Goal: Task Accomplishment & Management: Use online tool/utility

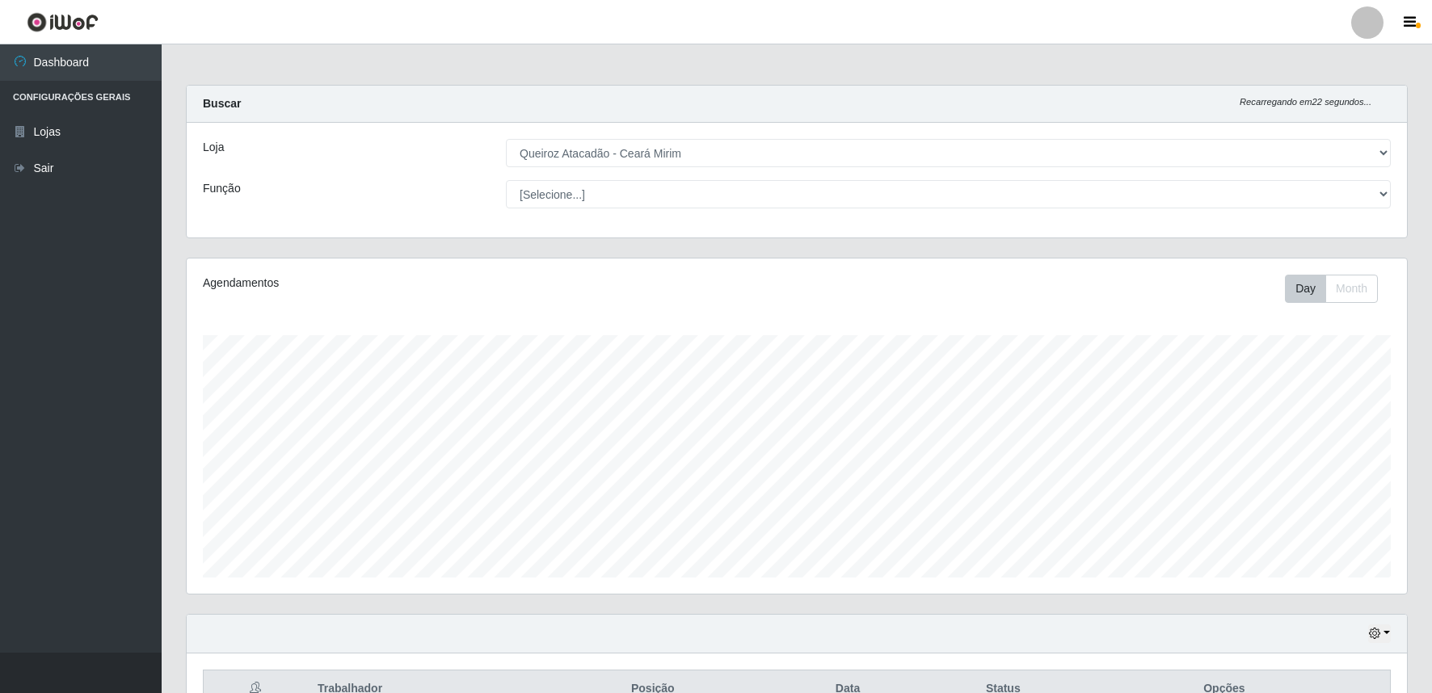
select select "465"
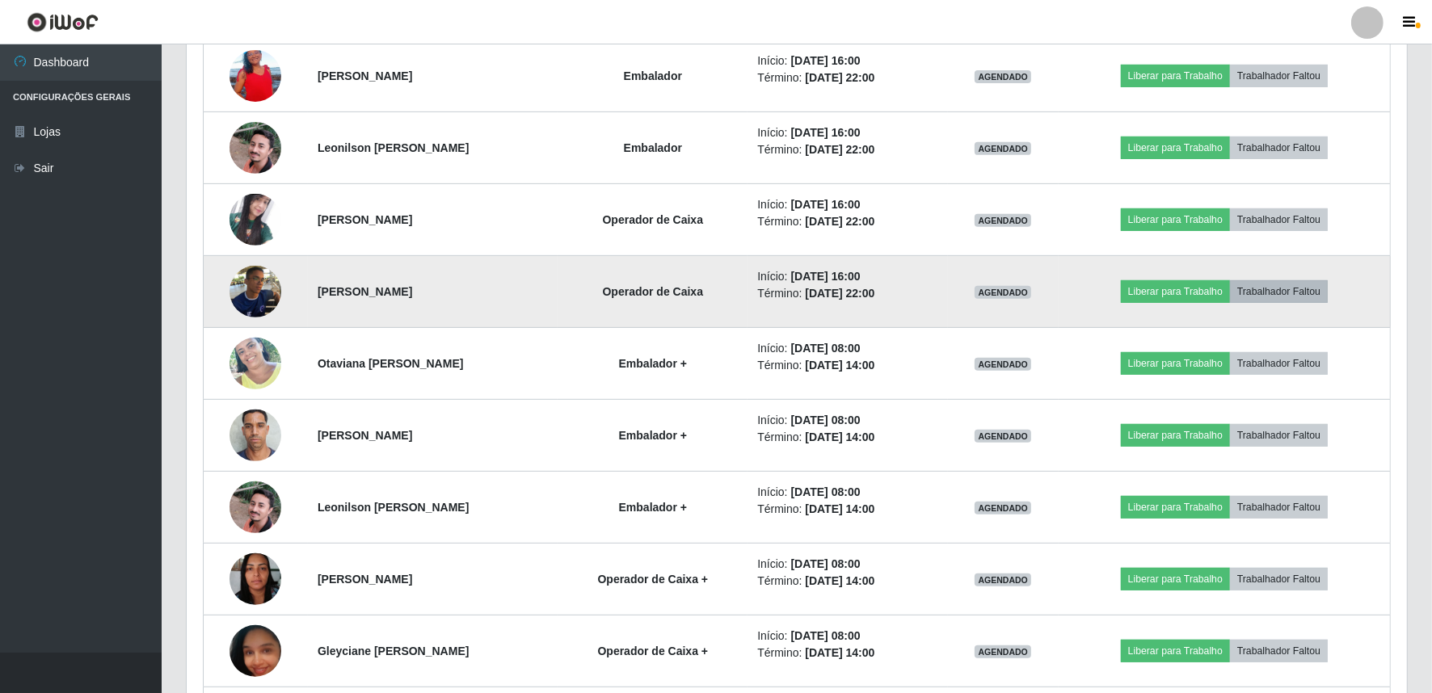
scroll to position [309, 0]
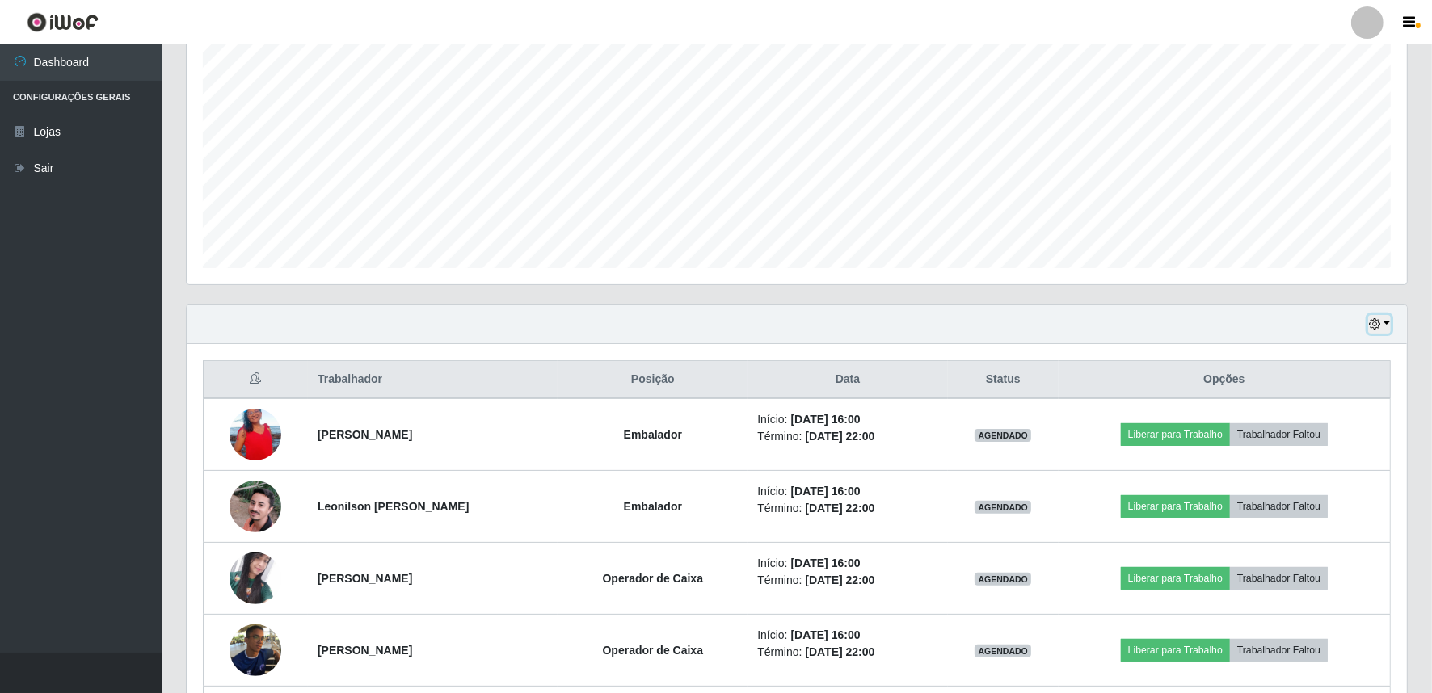
click at [1387, 323] on button "button" at bounding box center [1379, 324] width 23 height 19
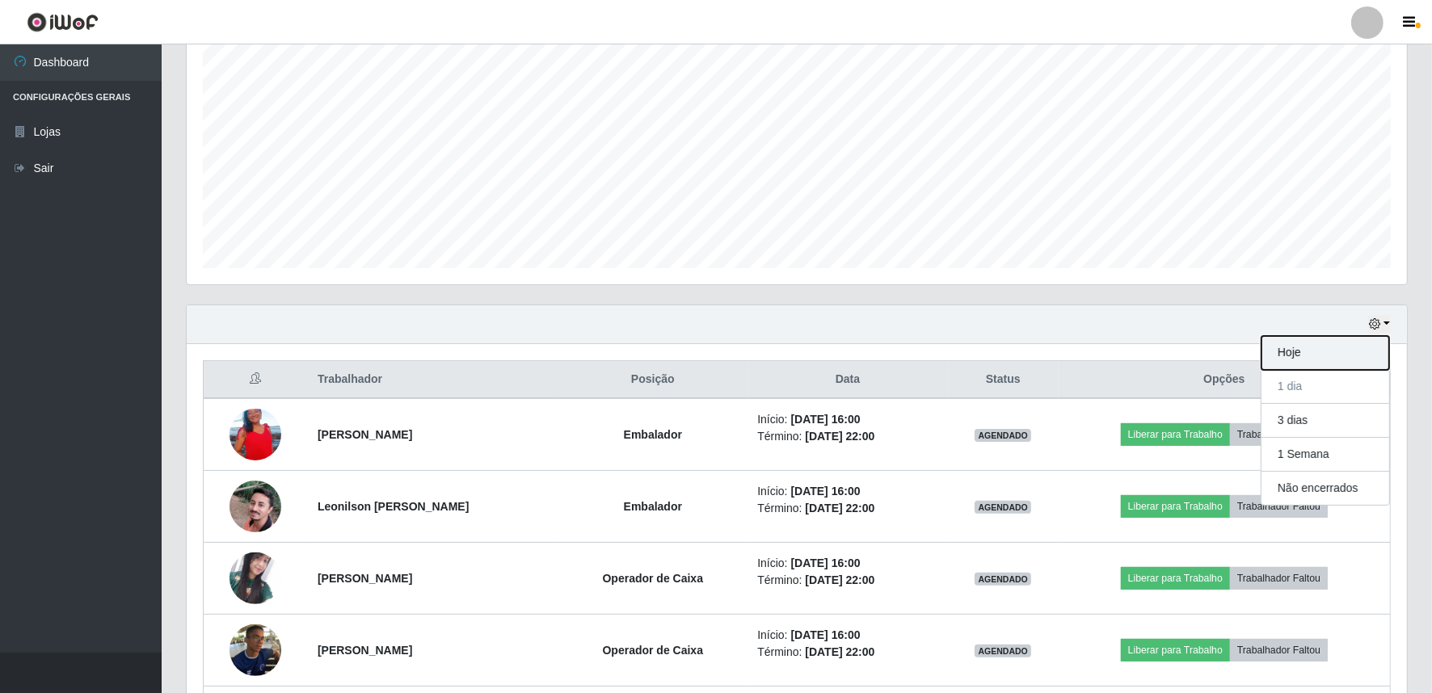
click at [1305, 364] on button "Hoje" at bounding box center [1325, 353] width 128 height 34
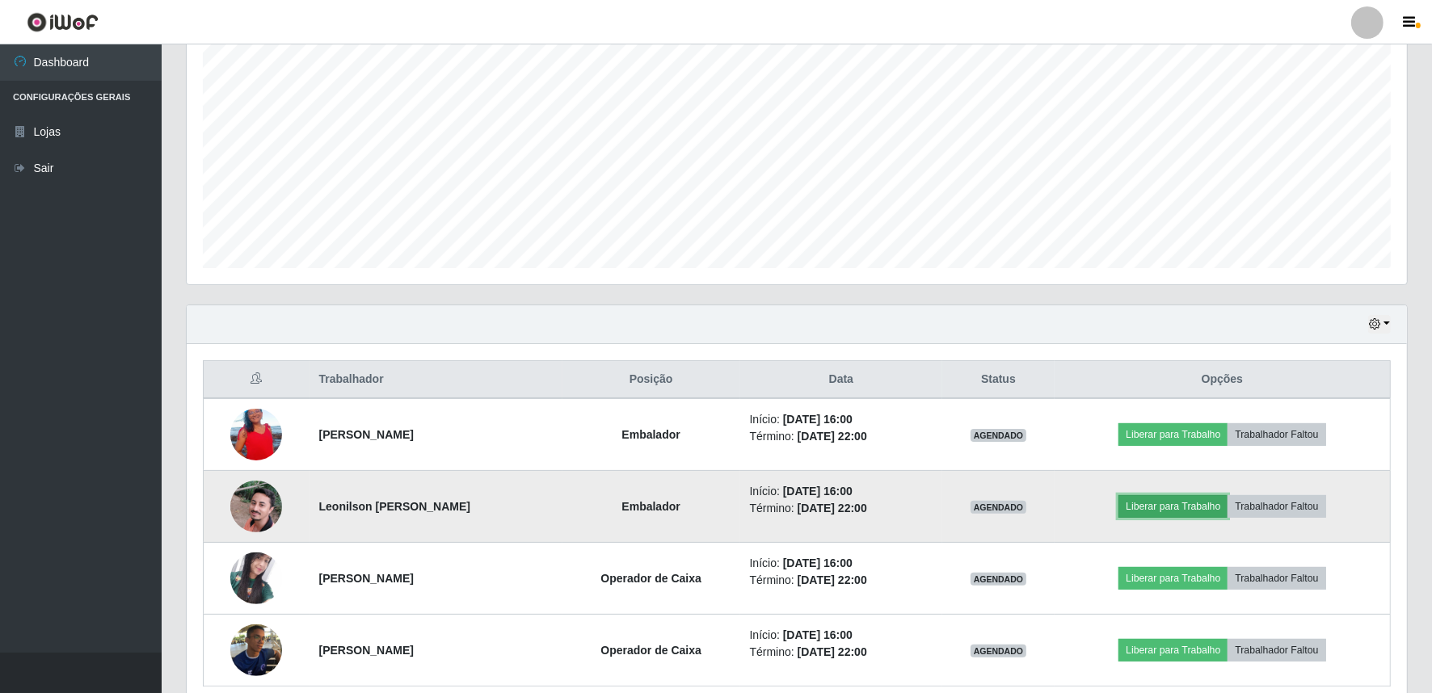
click at [1193, 512] on button "Liberar para Trabalho" at bounding box center [1172, 506] width 109 height 23
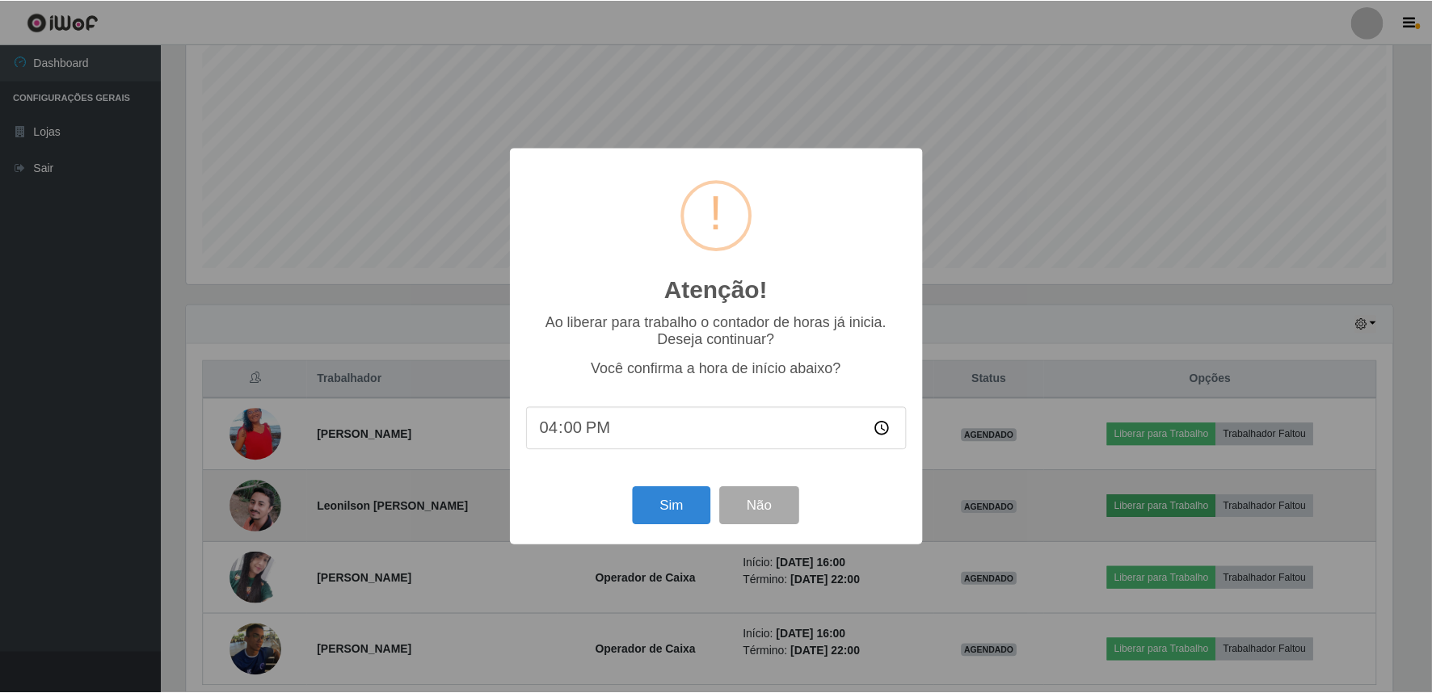
scroll to position [334, 1209]
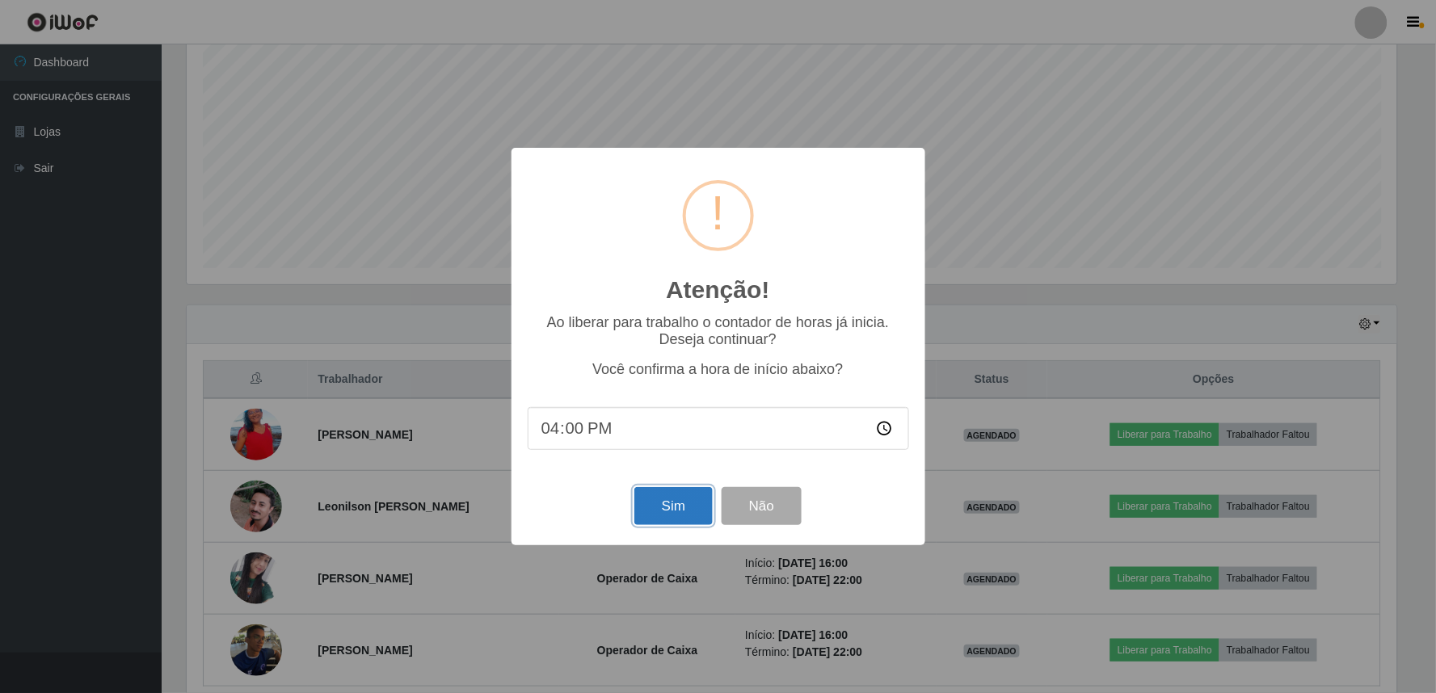
click at [674, 514] on button "Sim" at bounding box center [673, 506] width 78 height 38
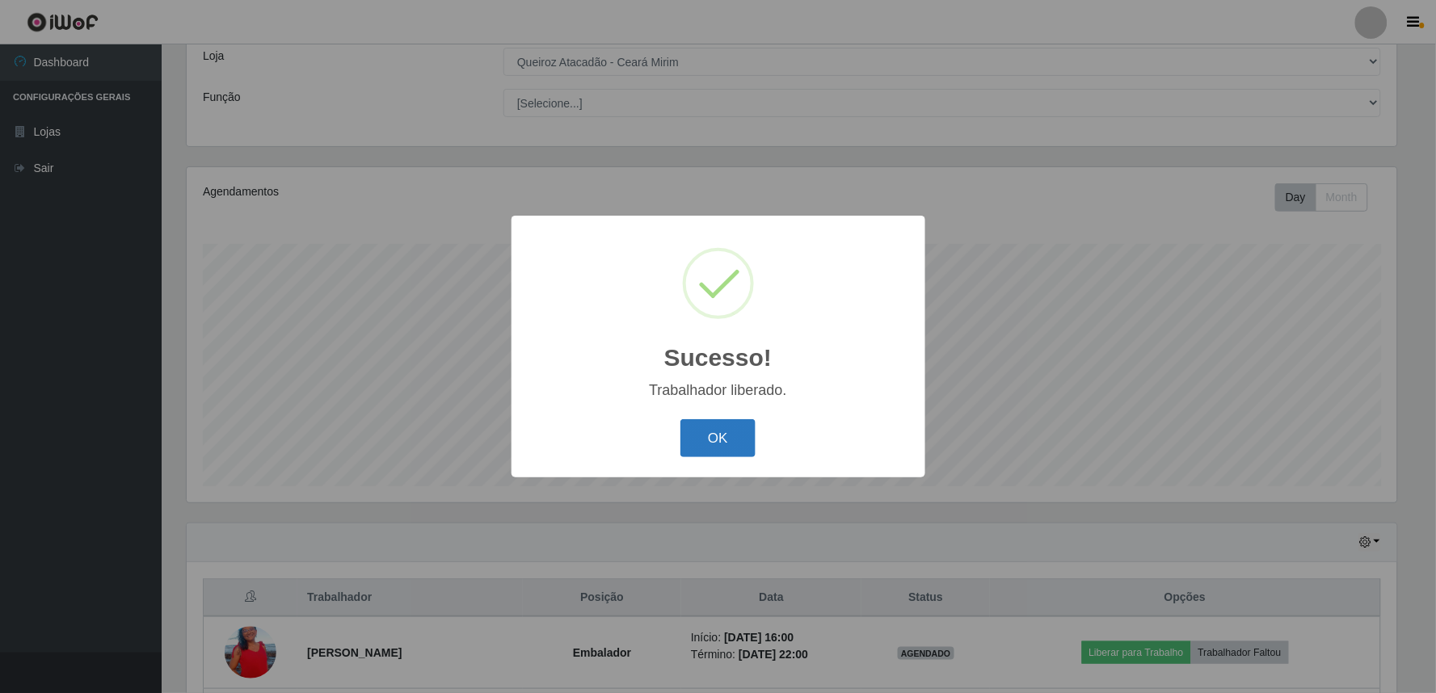
click at [706, 440] on button "OK" at bounding box center [717, 438] width 75 height 38
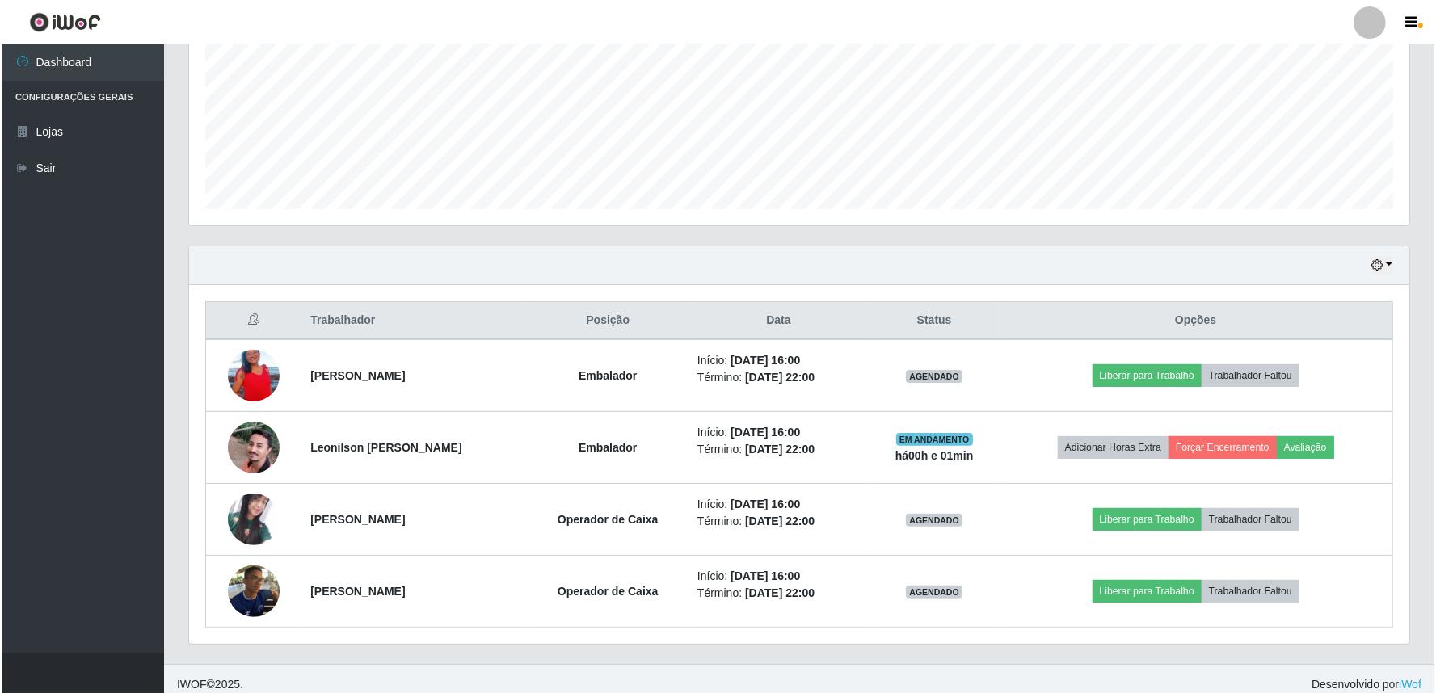
scroll to position [380, 0]
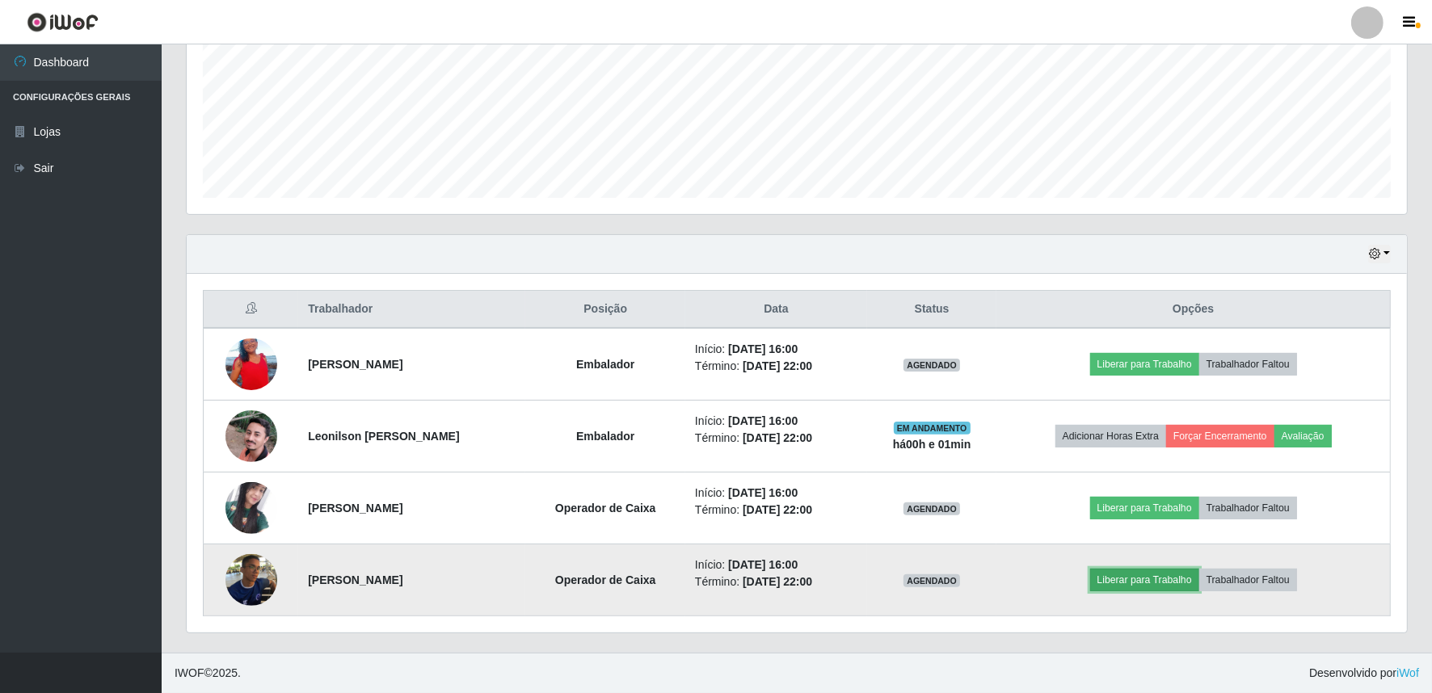
click at [1126, 577] on button "Liberar para Trabalho" at bounding box center [1144, 580] width 109 height 23
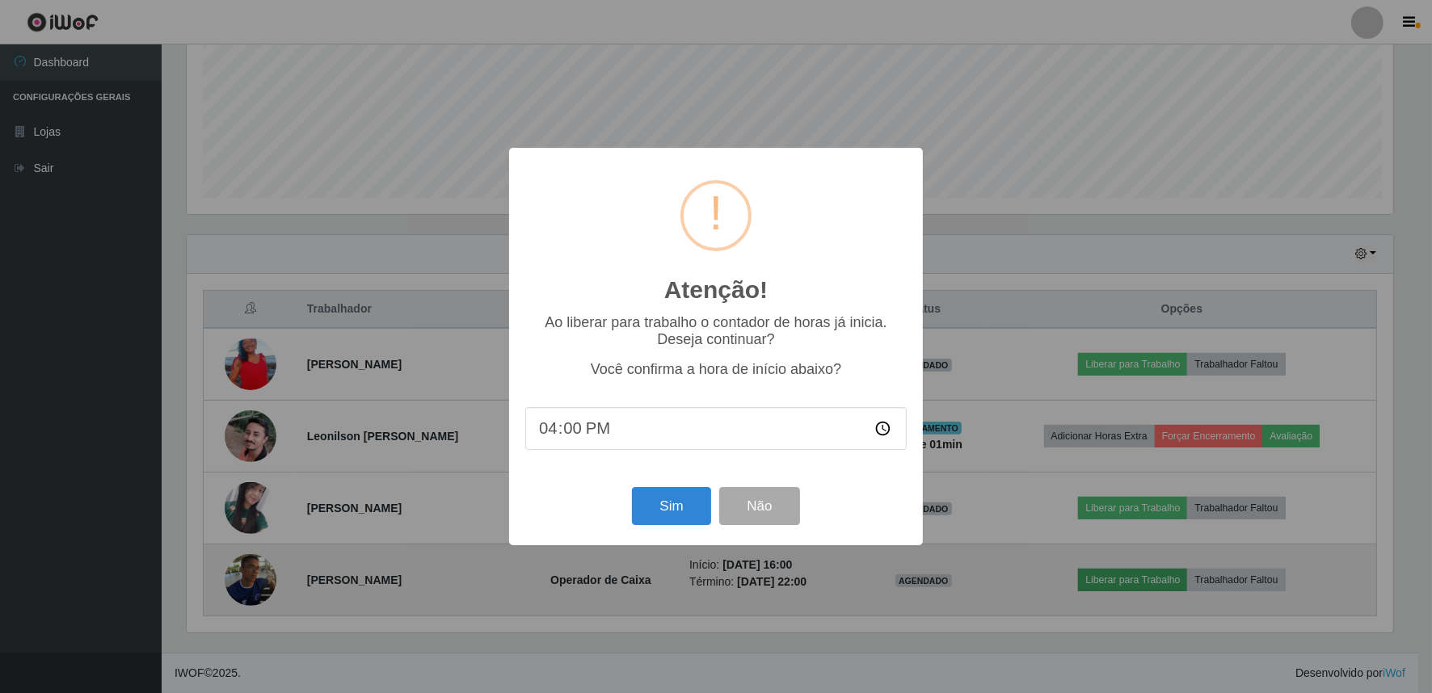
scroll to position [334, 1209]
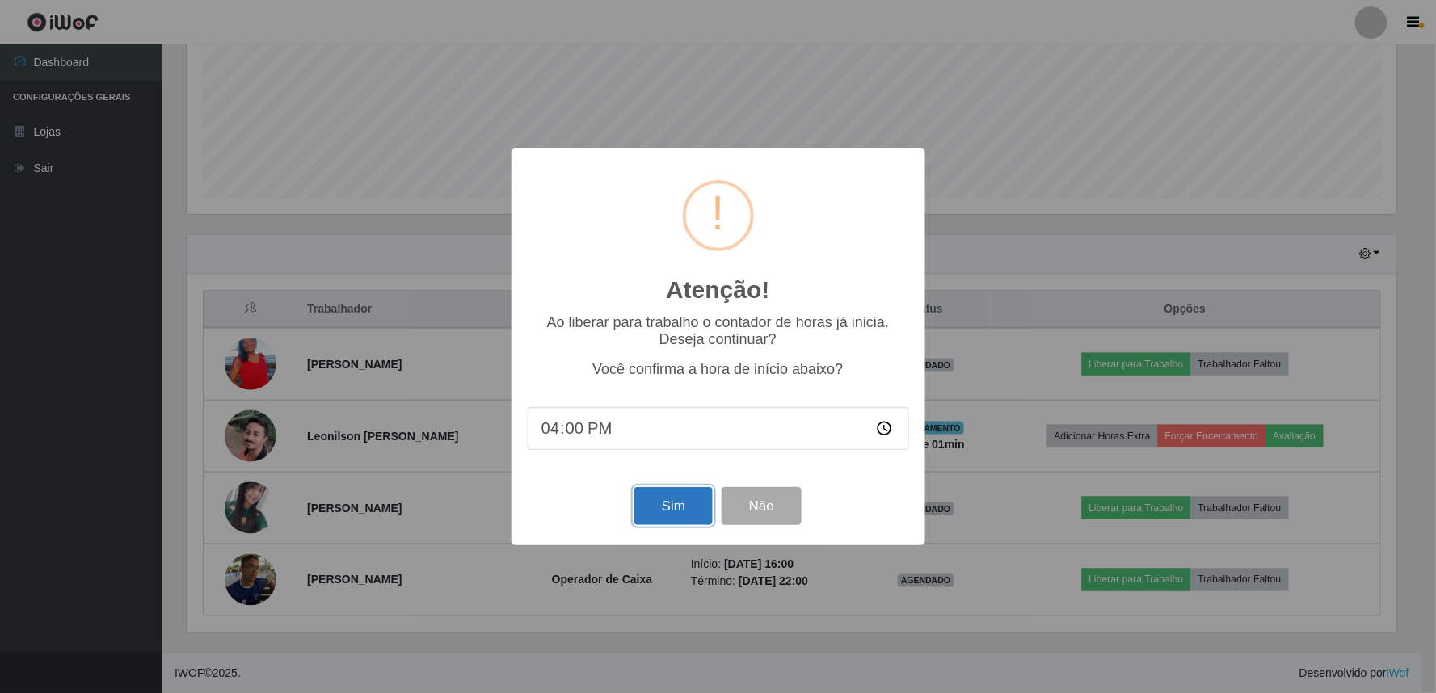
click at [687, 513] on button "Sim" at bounding box center [673, 506] width 78 height 38
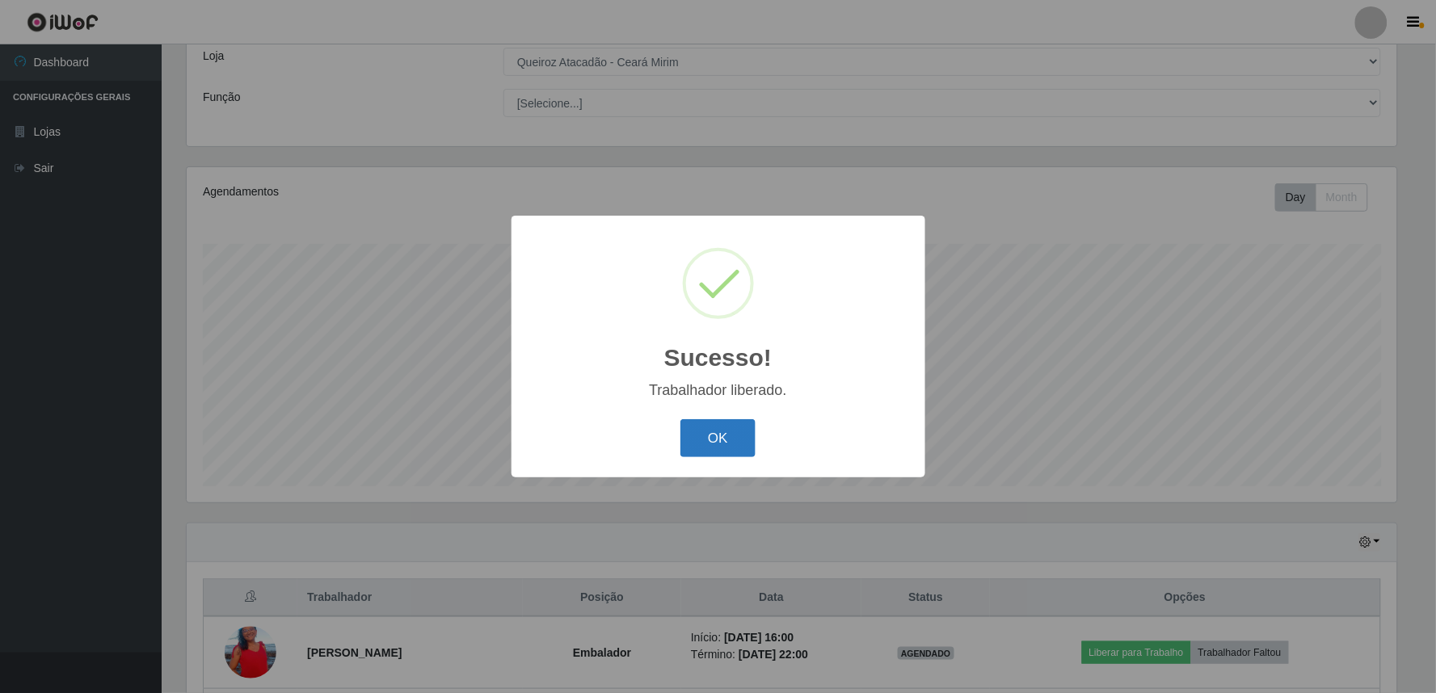
click at [711, 429] on button "OK" at bounding box center [717, 438] width 75 height 38
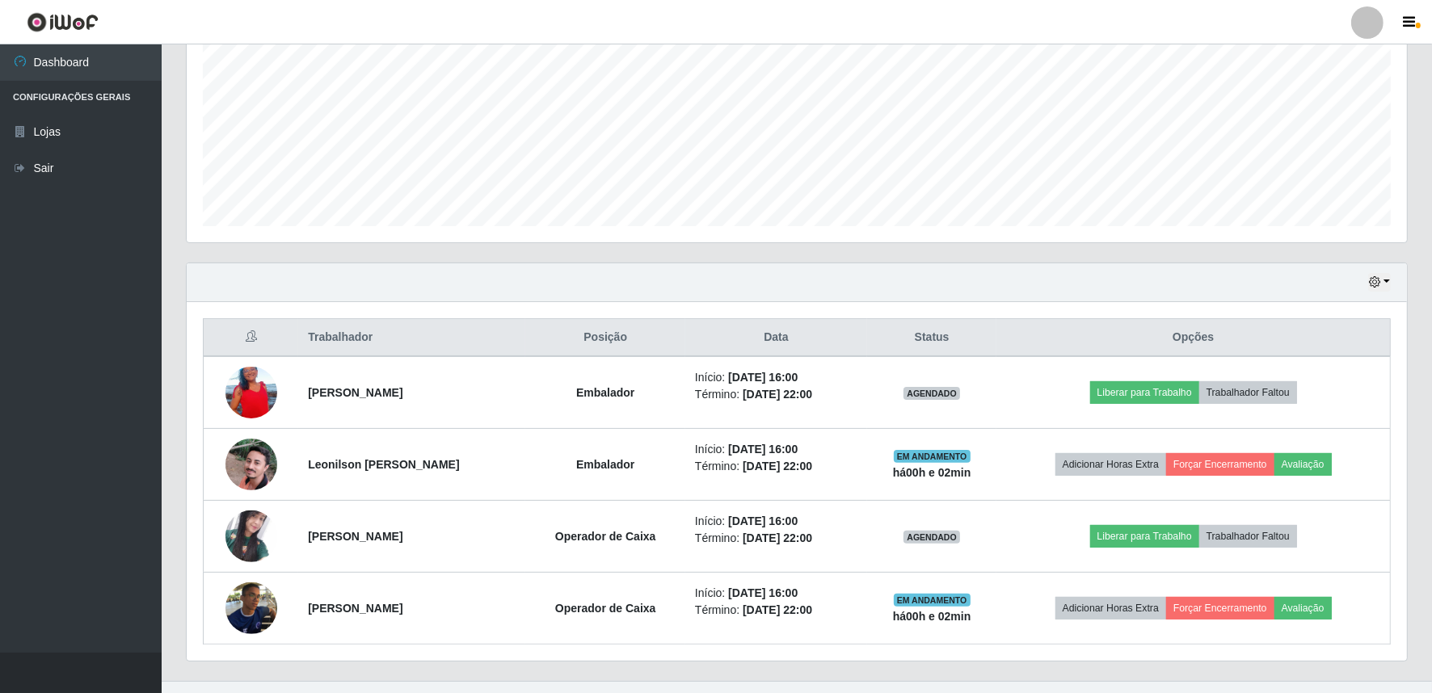
scroll to position [380, 0]
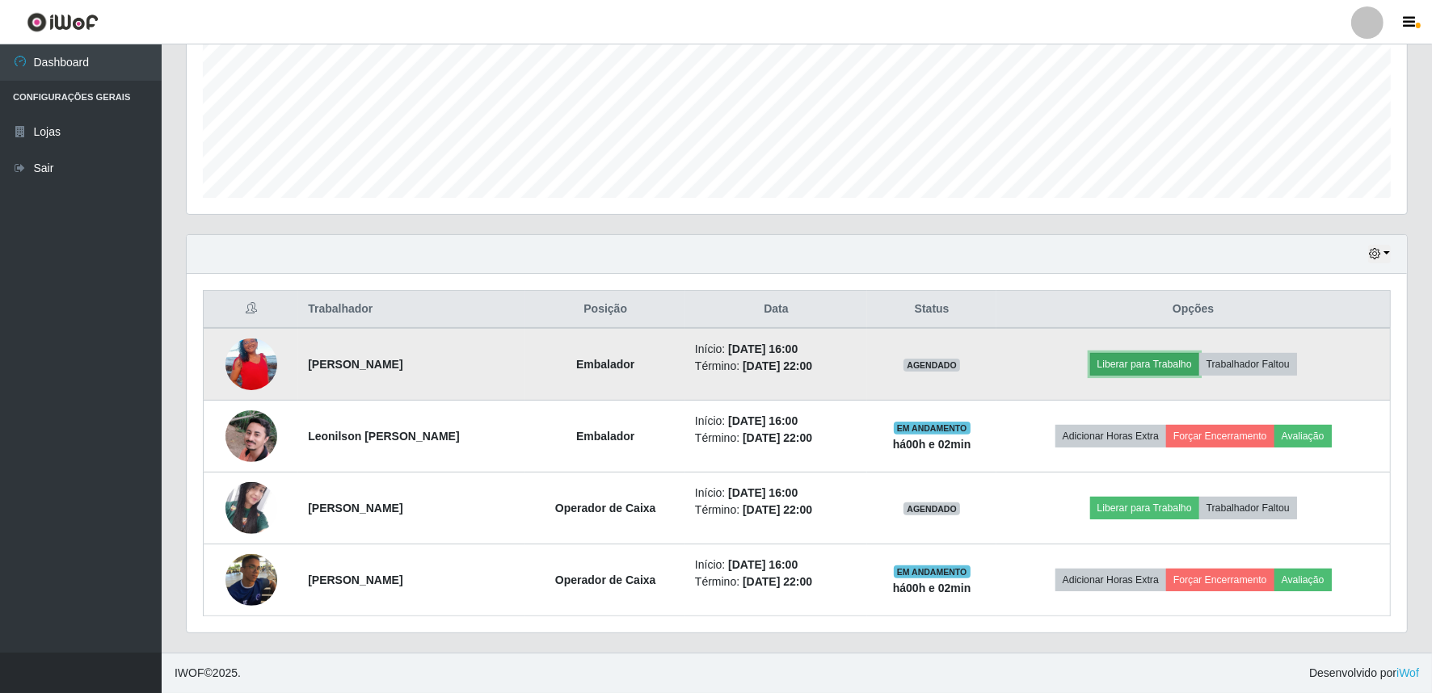
click at [1158, 366] on button "Liberar para Trabalho" at bounding box center [1144, 364] width 109 height 23
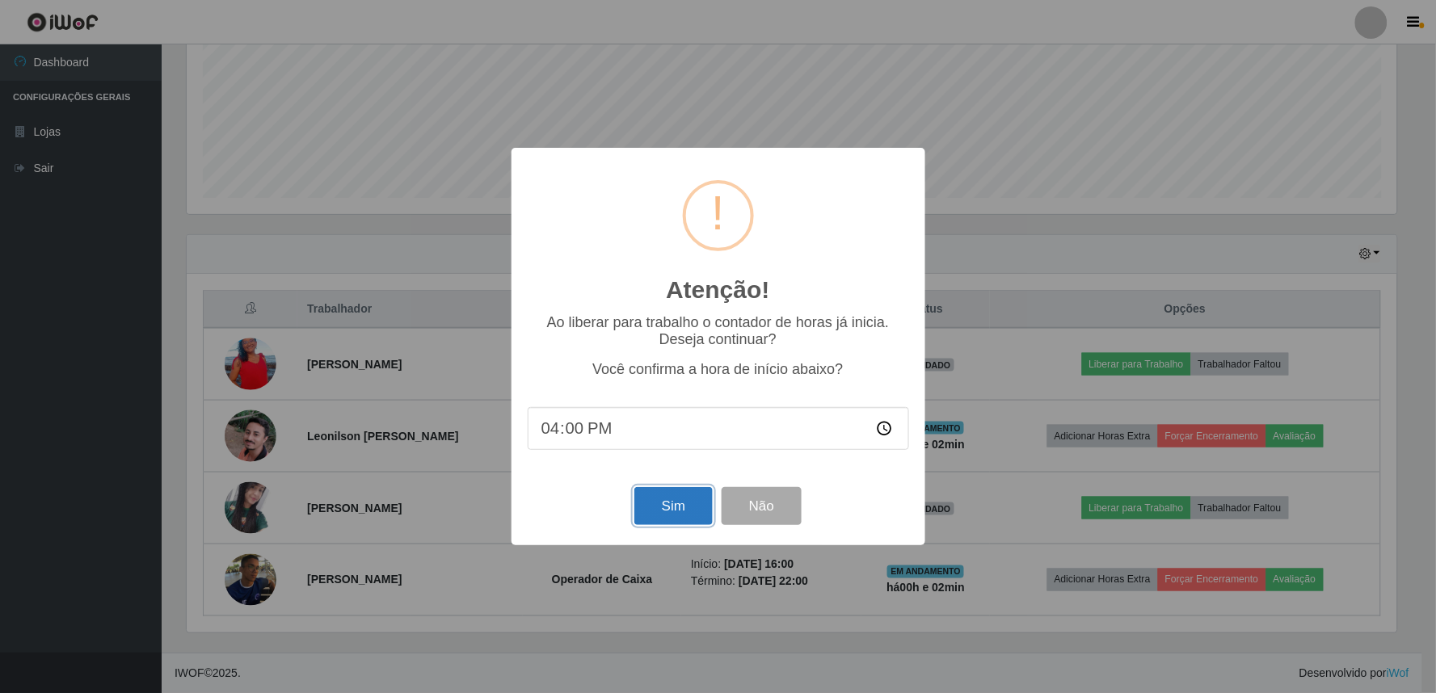
click at [659, 519] on button "Sim" at bounding box center [673, 506] width 78 height 38
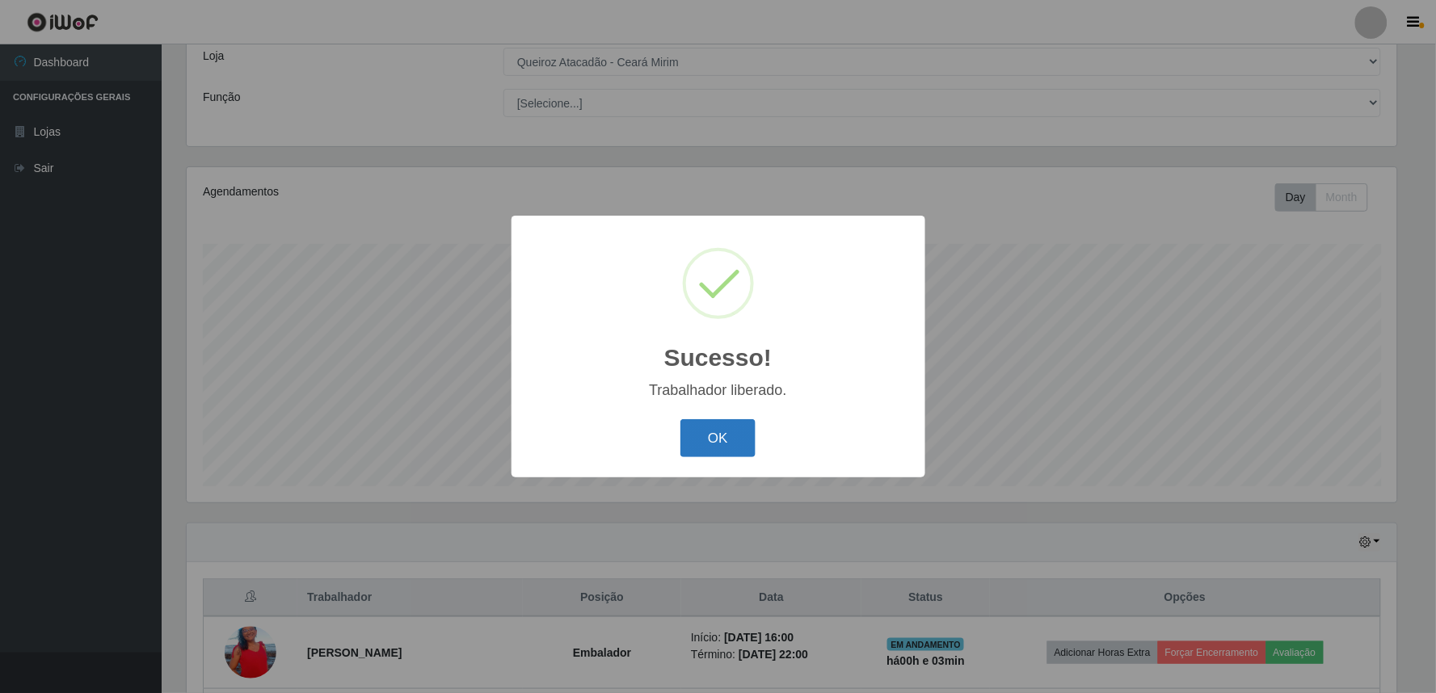
click at [731, 440] on button "OK" at bounding box center [717, 438] width 75 height 38
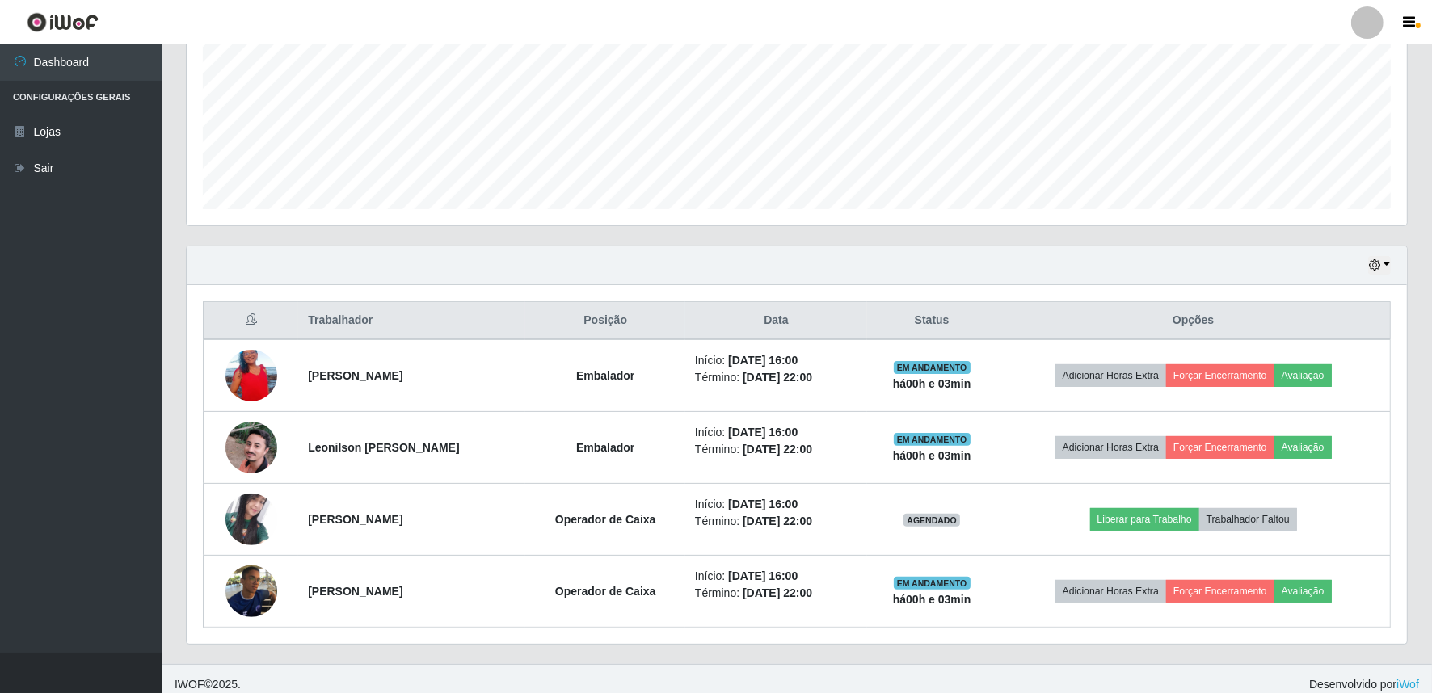
scroll to position [380, 0]
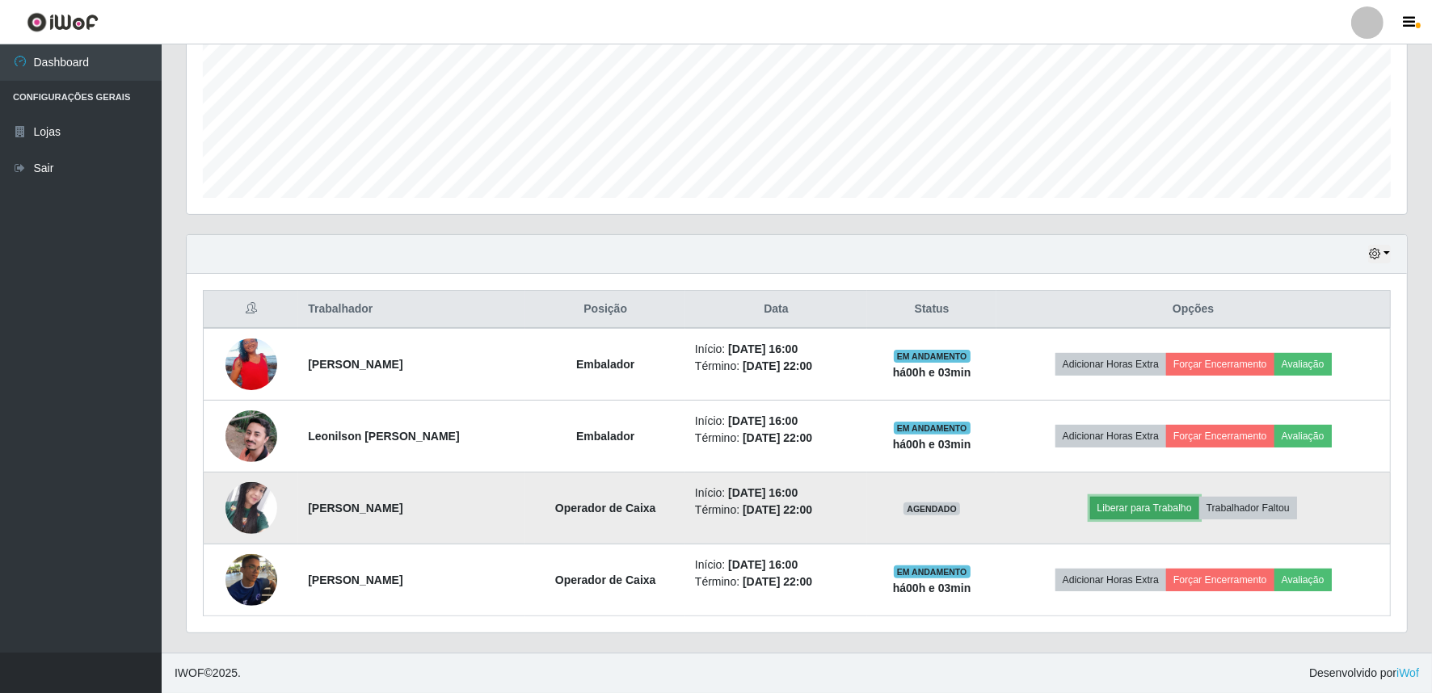
click at [1157, 507] on button "Liberar para Trabalho" at bounding box center [1144, 508] width 109 height 23
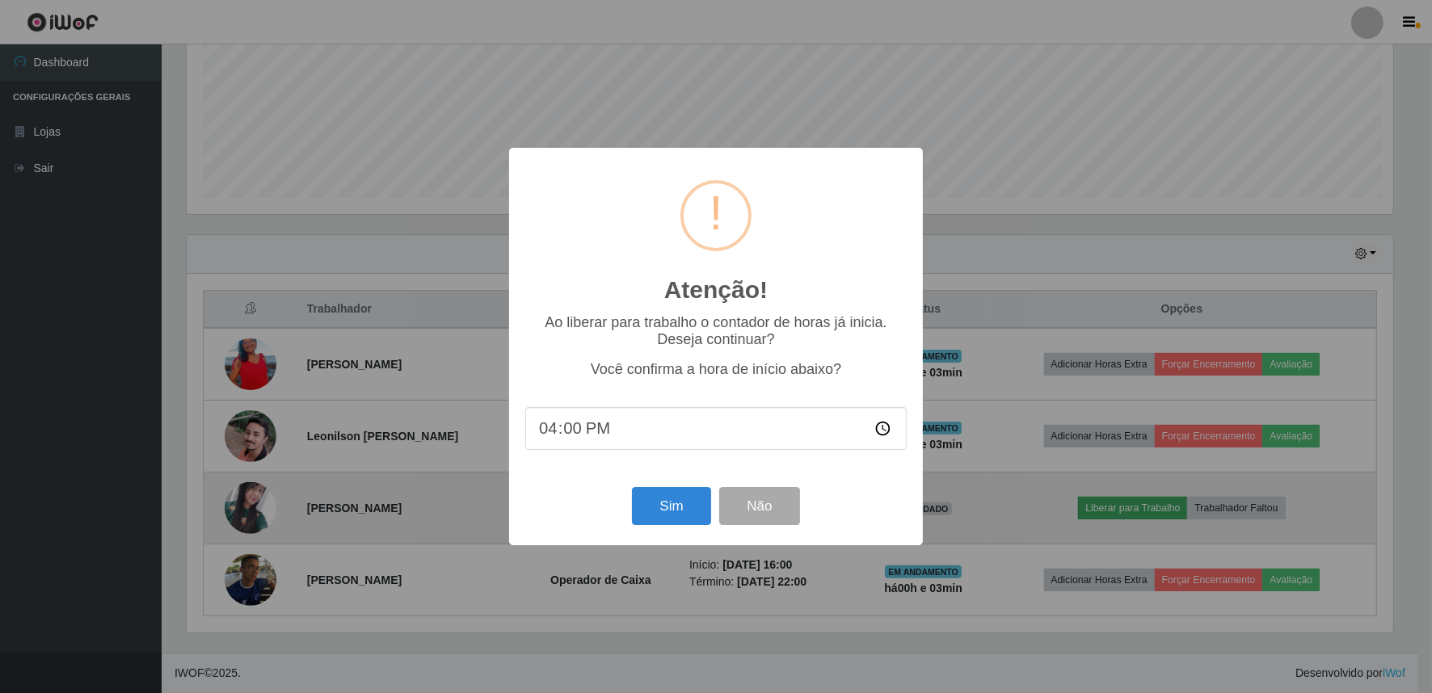
scroll to position [334, 1209]
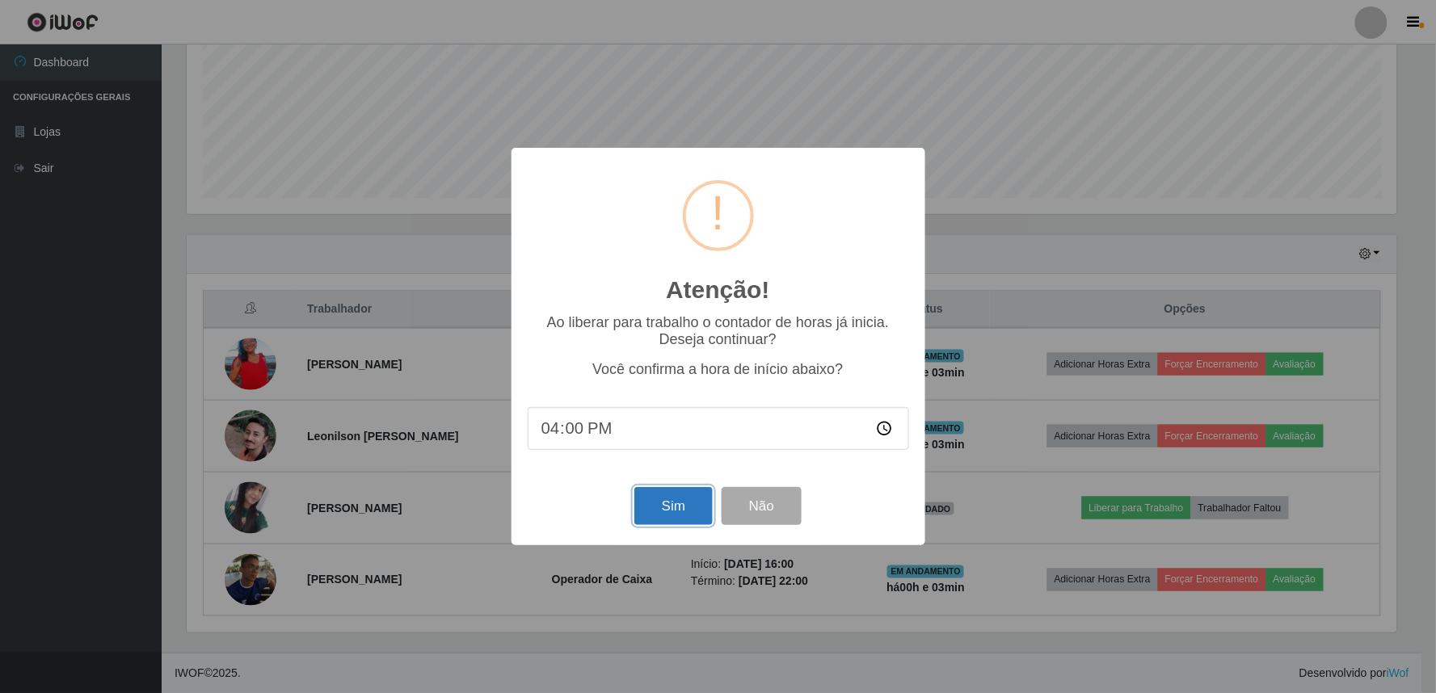
click at [682, 511] on button "Sim" at bounding box center [673, 506] width 78 height 38
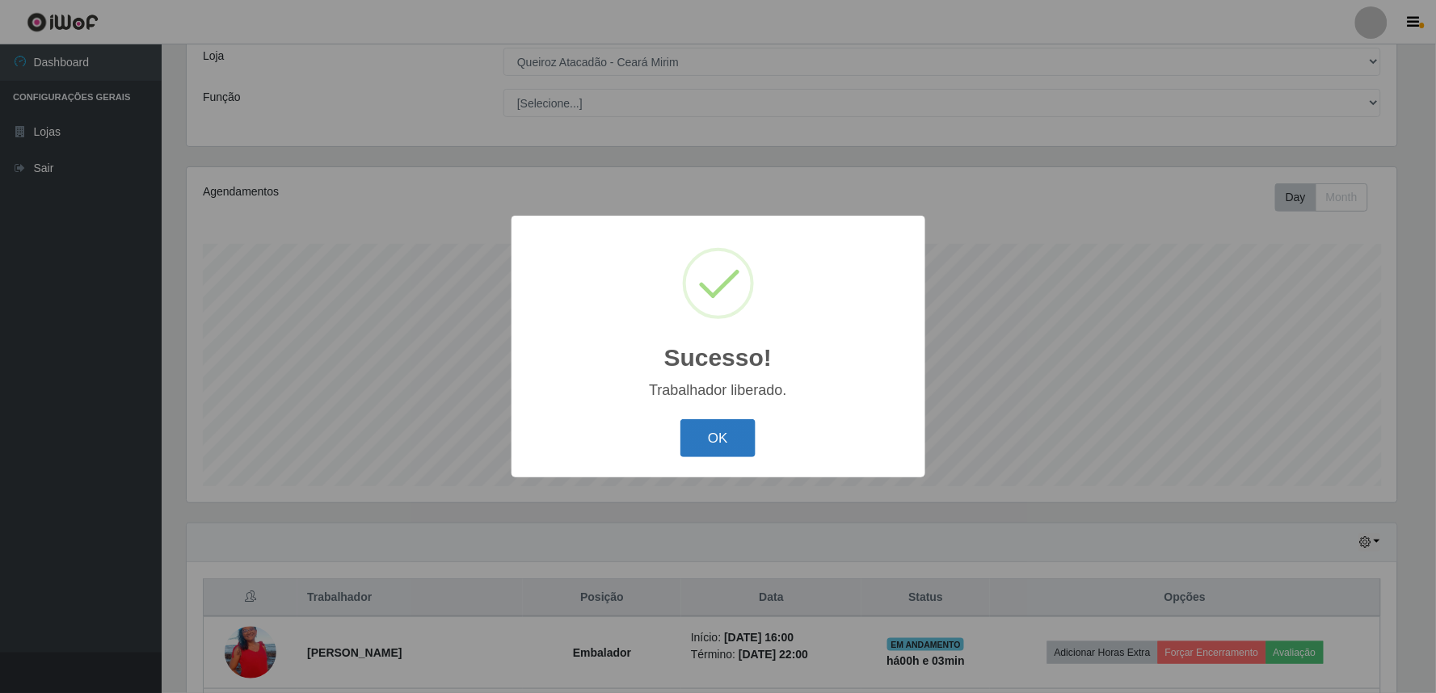
click at [735, 435] on button "OK" at bounding box center [717, 438] width 75 height 38
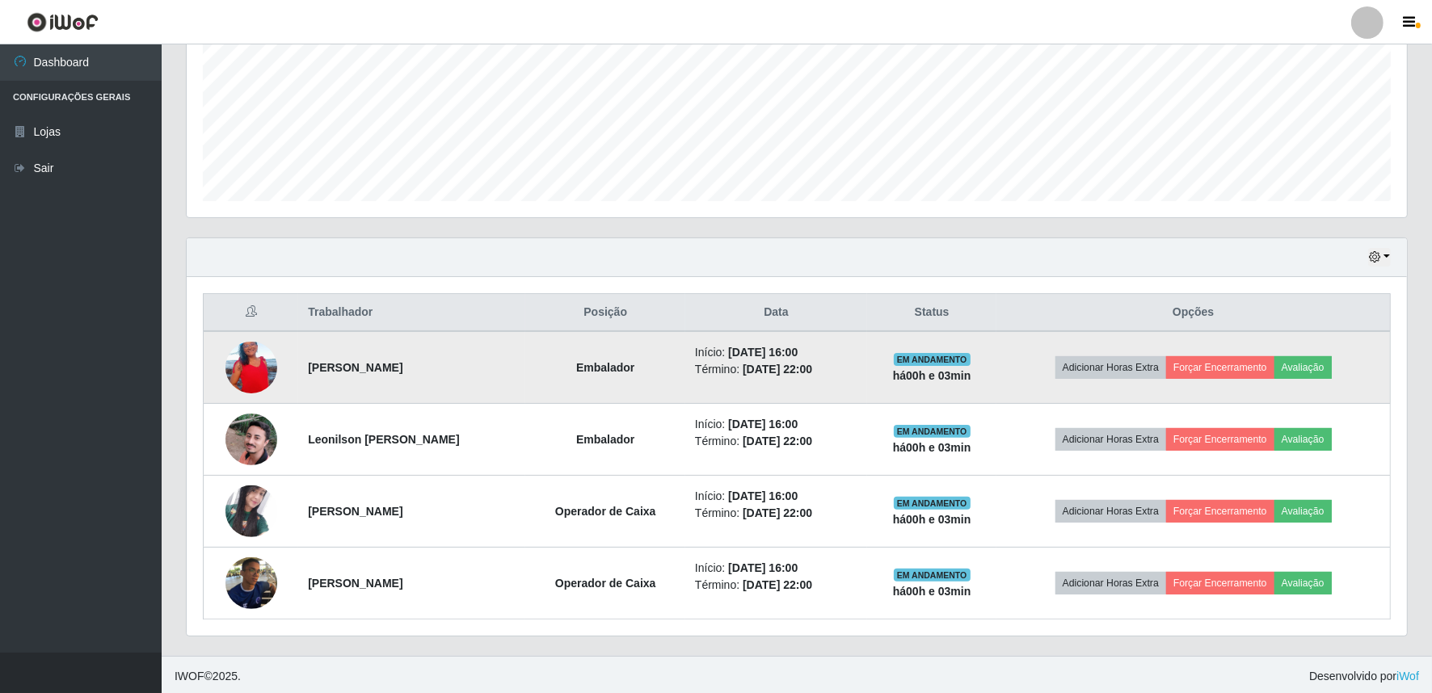
scroll to position [380, 0]
